Goal: Information Seeking & Learning: Learn about a topic

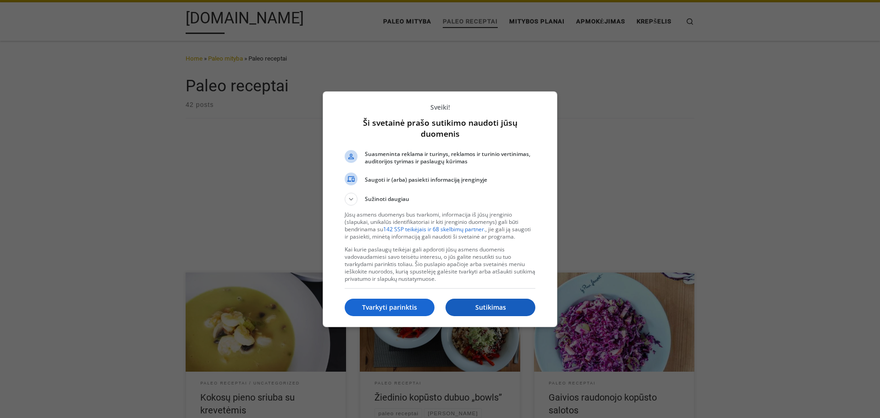
click at [470, 311] on p "Sutikimas" at bounding box center [491, 307] width 90 height 9
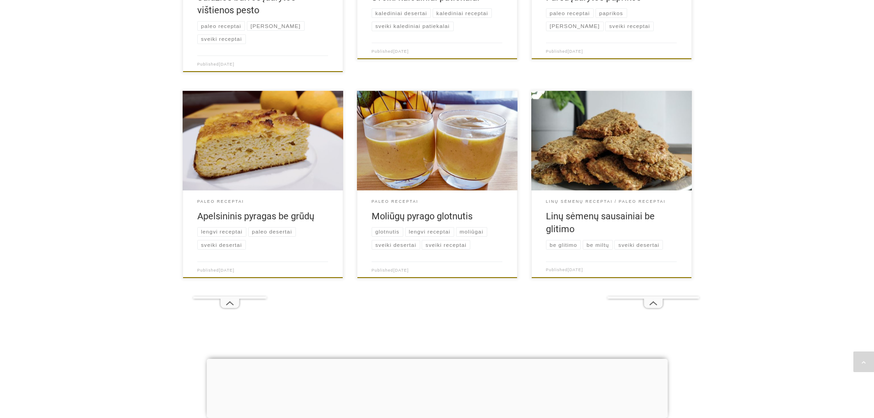
scroll to position [899, 0]
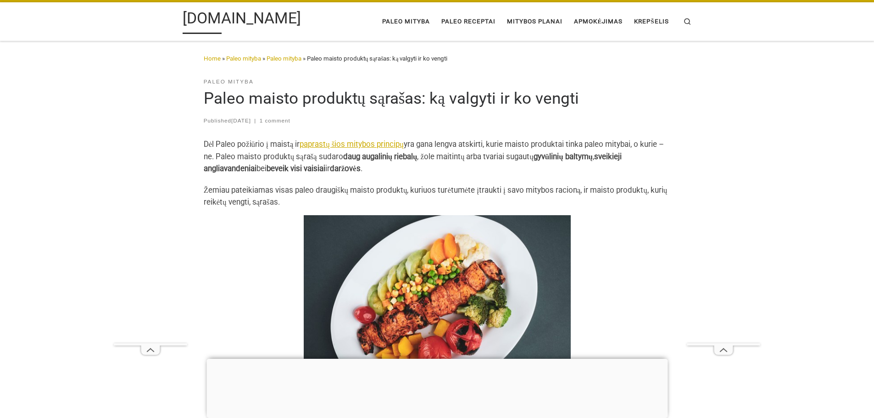
click at [439, 359] on div at bounding box center [436, 359] width 461 height 0
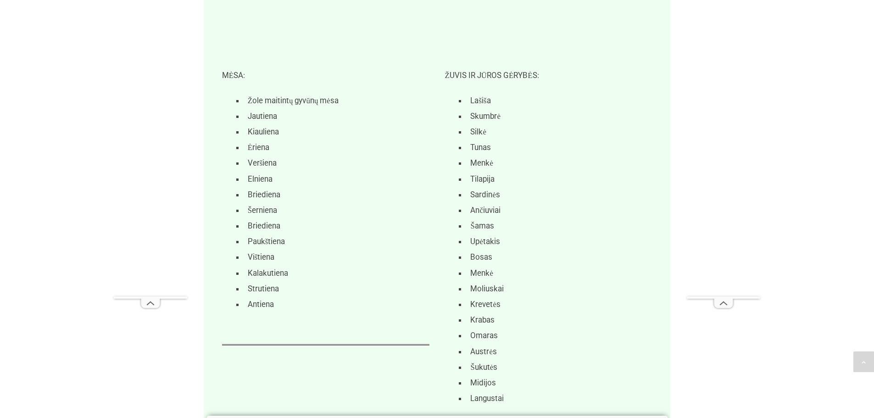
scroll to position [743, 0]
click at [222, 74] on p "MĖSA:" at bounding box center [325, 75] width 207 height 12
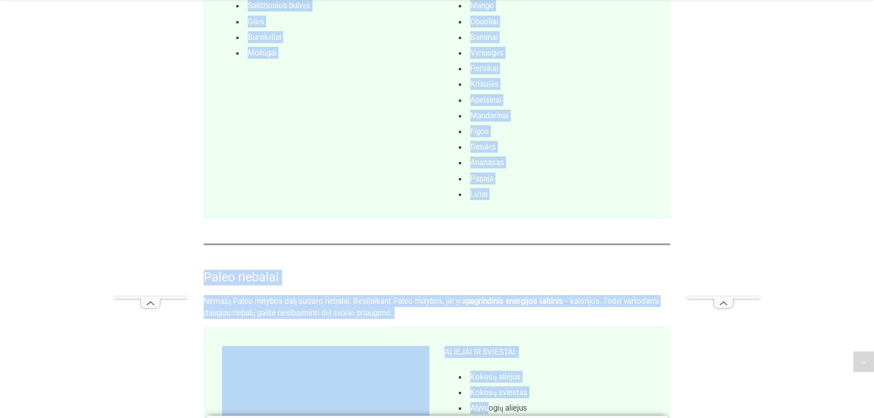
scroll to position [1540, 0]
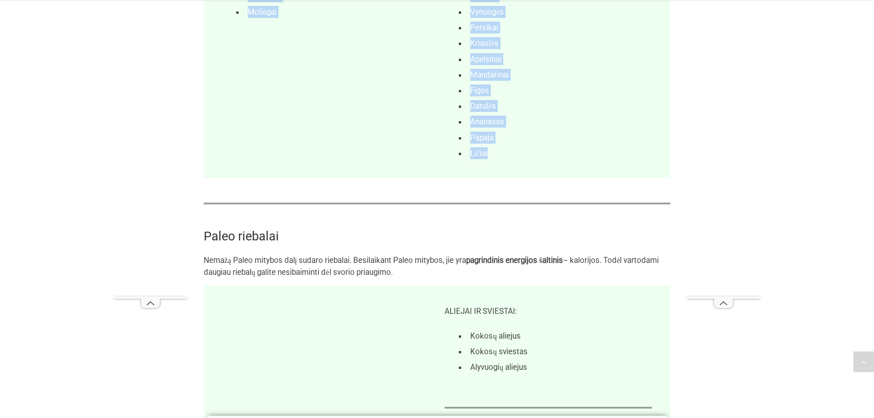
drag, startPoint x: 205, startPoint y: 255, endPoint x: 506, endPoint y: 169, distance: 312.8
copy div "Paleo angliavandeniai Kadangi paleo mityba rekomenduoja atsisakyti visų grūdų, …"
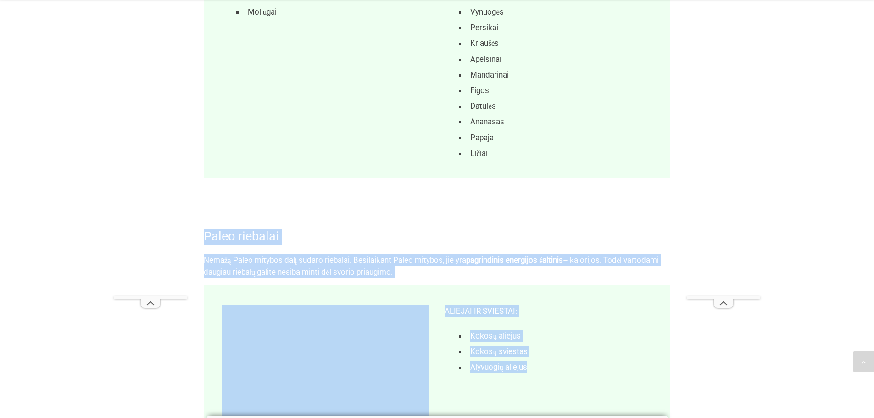
drag, startPoint x: 203, startPoint y: 237, endPoint x: 524, endPoint y: 383, distance: 352.1
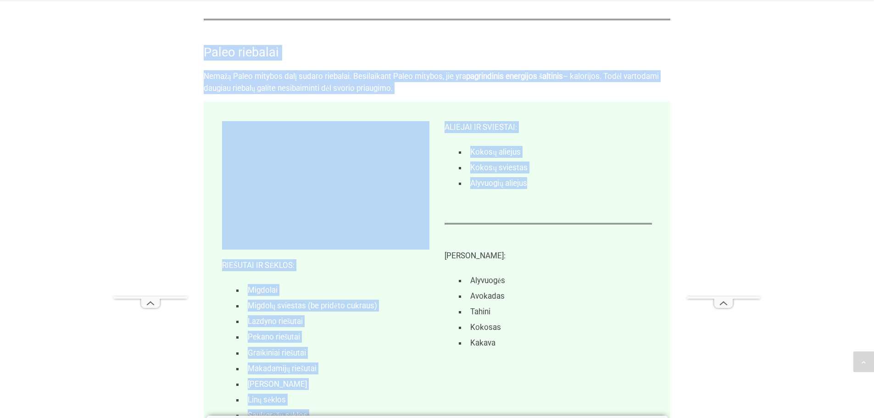
scroll to position [1760, 0]
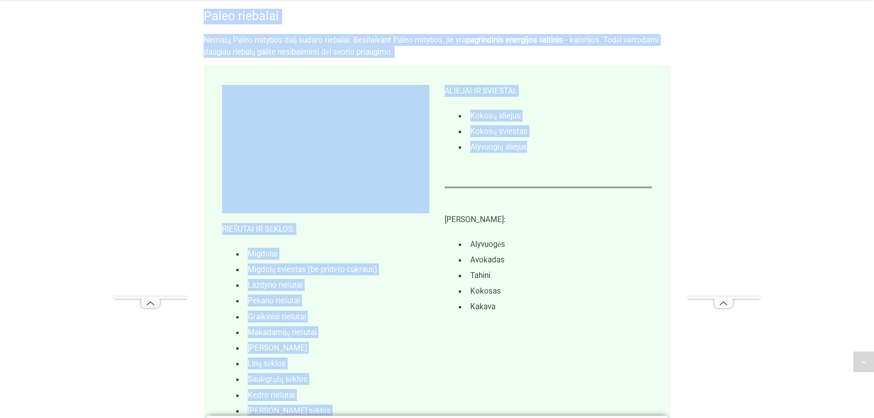
click at [204, 18] on h3 "Paleo riebalai" at bounding box center [437, 17] width 467 height 16
click at [205, 17] on h3 "Paleo riebalai" at bounding box center [437, 17] width 467 height 16
drag, startPoint x: 205, startPoint y: 17, endPoint x: 496, endPoint y: 311, distance: 414.1
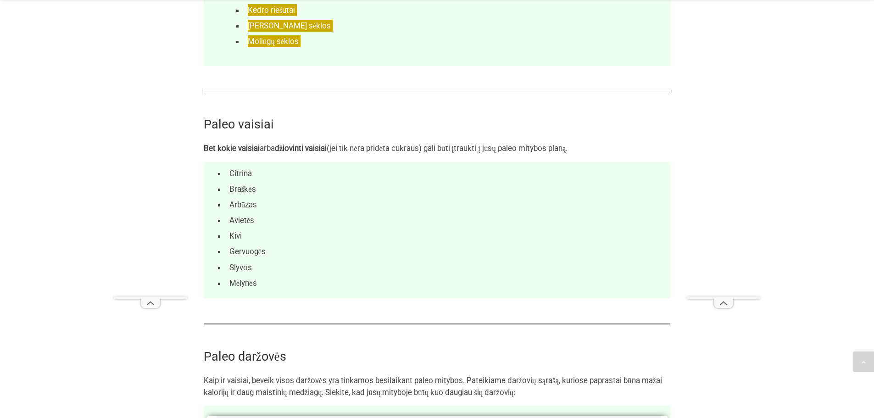
scroll to position [2145, 0]
click at [485, 280] on li "Mėlynės" at bounding box center [448, 283] width 445 height 16
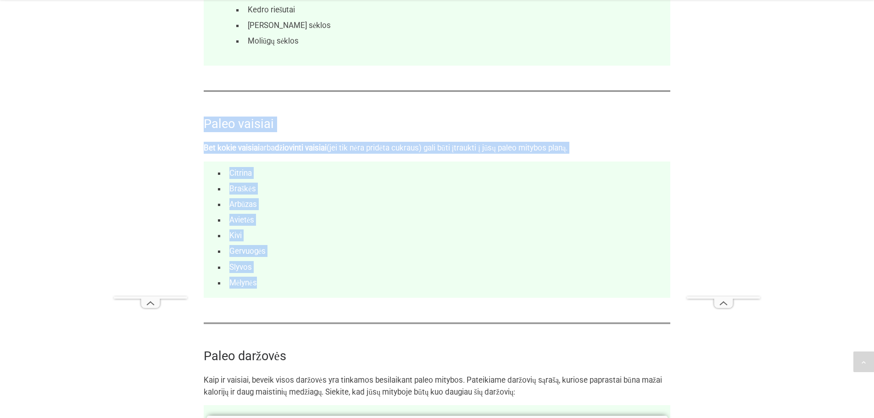
drag, startPoint x: 205, startPoint y: 122, endPoint x: 304, endPoint y: 278, distance: 185.3
click at [304, 278] on div "Dėl Paleo požiūrio į maistą ir paprastų šios mitybos principų yra gana lengva a…" at bounding box center [437, 294] width 467 height 4603
copy div "Paleo vaisiai Bet kokie vaisiai arba džiovinti vaisiai (jei tik nėra pridėta cu…"
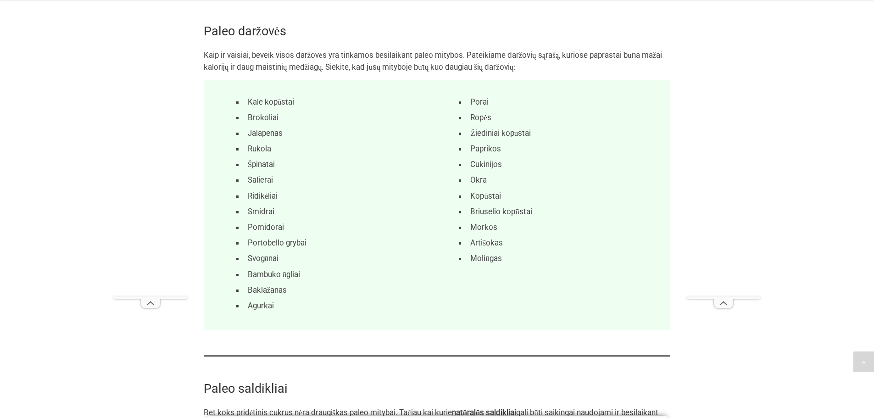
scroll to position [2475, 0]
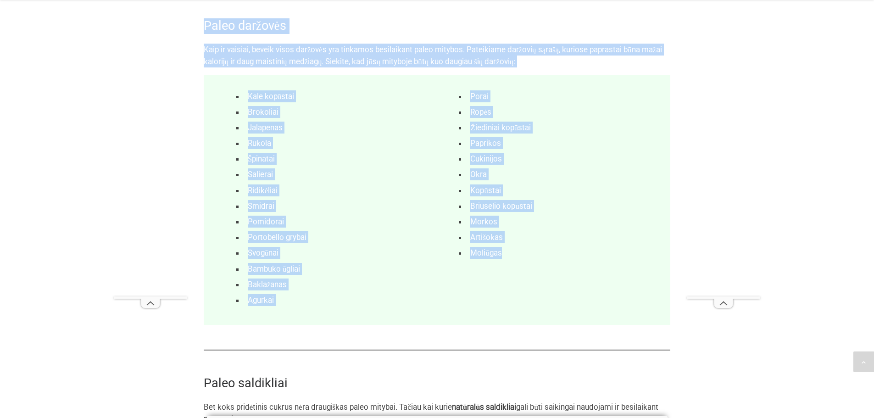
drag, startPoint x: 205, startPoint y: 24, endPoint x: 549, endPoint y: 299, distance: 440.9
copy div "Paleo daržovės Kaip ir vaisiai, beveik visos daržovės yra tinkamos besilaikant …"
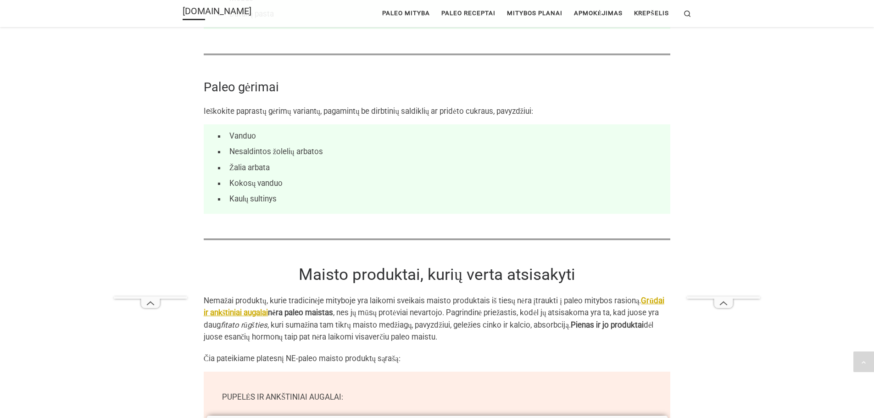
scroll to position [2916, 0]
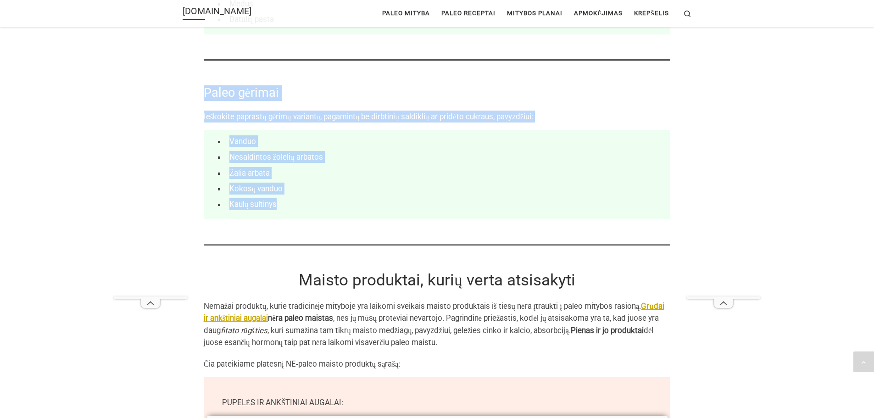
drag, startPoint x: 205, startPoint y: 92, endPoint x: 278, endPoint y: 215, distance: 143.5
copy div "Paleo gėrimai Ieškokite paprastų gėrimų variantų, pagamintų be dirbtinių saldik…"
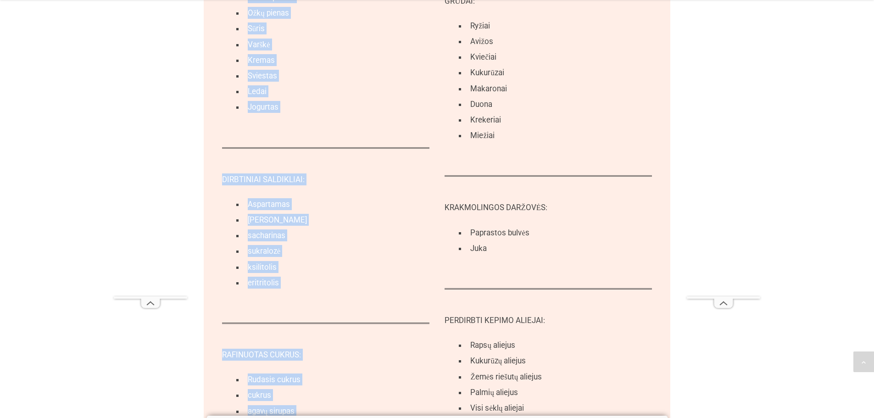
scroll to position [3692, 0]
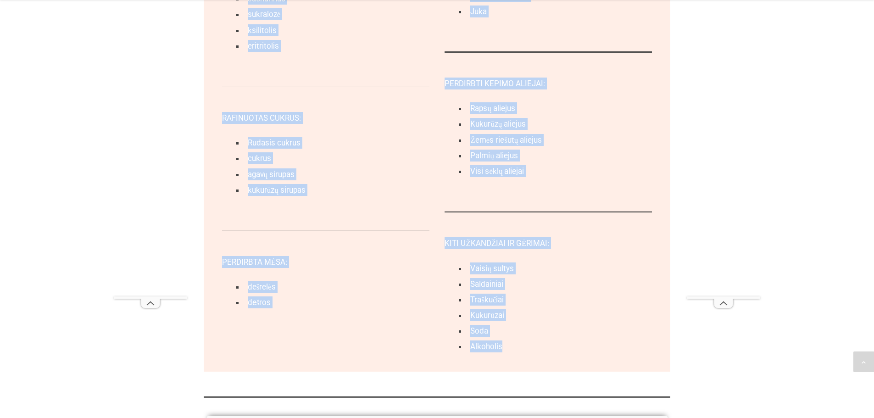
drag, startPoint x: 301, startPoint y: 277, endPoint x: 537, endPoint y: 365, distance: 251.6
copy div "Loremi dolorsita, conse adipi elitseddoe Tempori utlabore, etdol magnaaliqua en…"
